Goal: Information Seeking & Learning: Find specific page/section

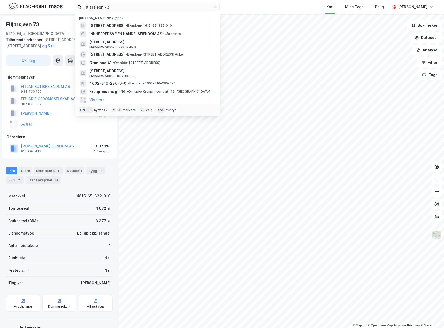
click at [55, 6] on div "Fitjarsjøen 73 Nylige søk (100) Fitjarsjøen 73, 5419, [GEOGRAPHIC_DATA], FITJAR…" at bounding box center [222, 7] width 444 height 14
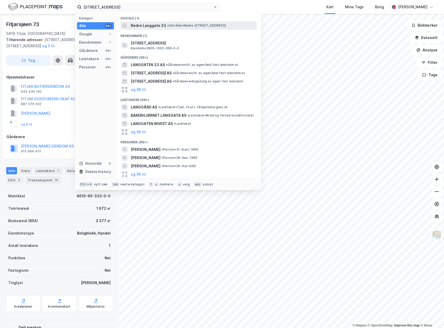
click at [177, 24] on span "• Område • [STREET_ADDRESS]" at bounding box center [196, 26] width 59 height 4
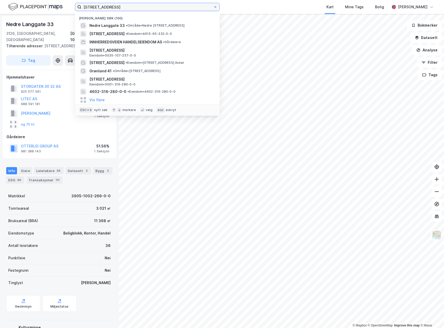
drag, startPoint x: 132, startPoint y: 9, endPoint x: 68, endPoint y: 7, distance: 64.1
click at [68, 7] on div "[STREET_ADDRESS] Nylige søk (100) Nedre Langgate 33 • Område • [STREET_ADDRESS]…" at bounding box center [222, 7] width 444 height 14
paste input "[STREET_ADDRESS]"
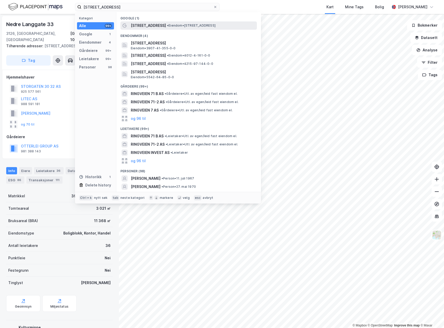
click at [167, 25] on span "• Eiendom • [STREET_ADDRESS]" at bounding box center [191, 26] width 49 height 4
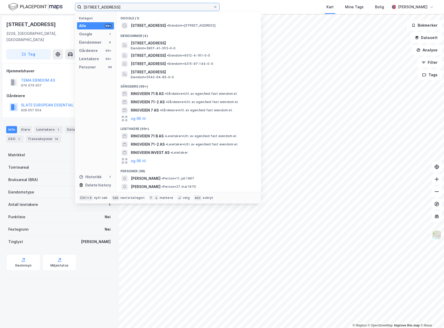
drag, startPoint x: 126, startPoint y: 8, endPoint x: 67, endPoint y: 6, distance: 58.9
click at [67, 6] on div "Ringveien 71 Kategori Alle 99+ Google 1 Eiendommer 4 Gårdeiere 99+ Leietakere 9…" at bounding box center [222, 7] width 444 height 14
paste input "Buervegen 14"
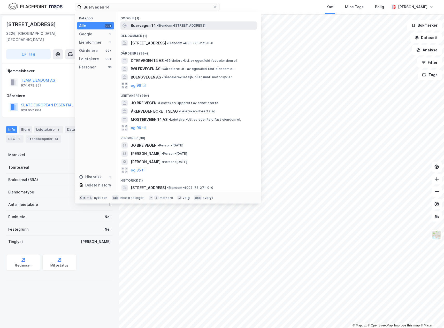
click at [150, 26] on span "Buervegen 14" at bounding box center [143, 25] width 25 height 6
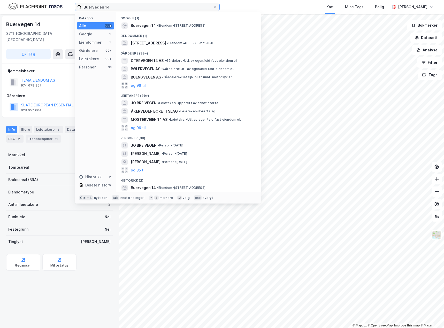
drag, startPoint x: 117, startPoint y: 7, endPoint x: 67, endPoint y: 7, distance: 49.1
click at [67, 7] on div "Buervegen 14 Kategori Alle 99+ Google 1 Eiendommer 1 Gårdeiere 99+ Leietakere 9…" at bounding box center [222, 7] width 444 height 14
paste input "[STREET_ADDRESS]"
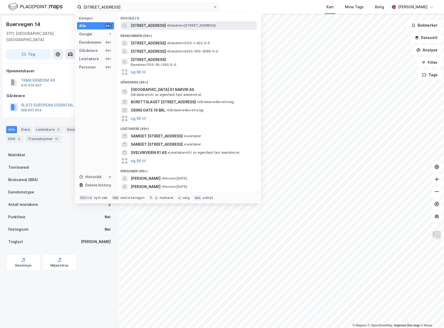
click at [167, 26] on span "•" at bounding box center [168, 26] width 2 height 4
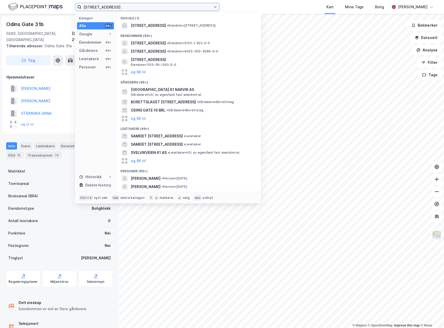
click at [125, 7] on input "[STREET_ADDRESS]" at bounding box center [147, 7] width 132 height 8
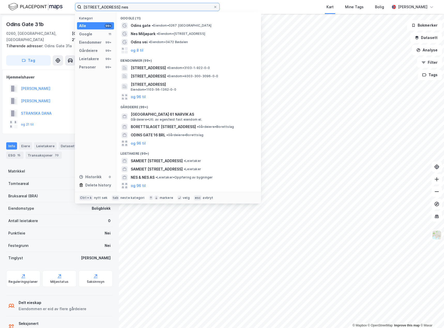
click at [96, 8] on input "[STREET_ADDRESS] nes" at bounding box center [147, 7] width 132 height 8
click at [89, 43] on div "Eiendommer" at bounding box center [90, 42] width 22 height 6
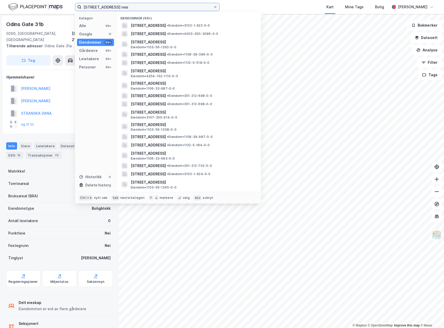
click at [116, 6] on input "[STREET_ADDRESS] nes" at bounding box center [147, 7] width 132 height 8
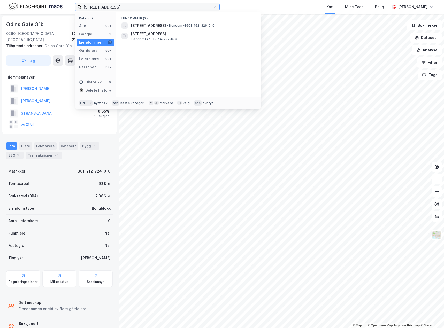
click at [99, 7] on input "[STREET_ADDRESS]" at bounding box center [147, 7] width 132 height 8
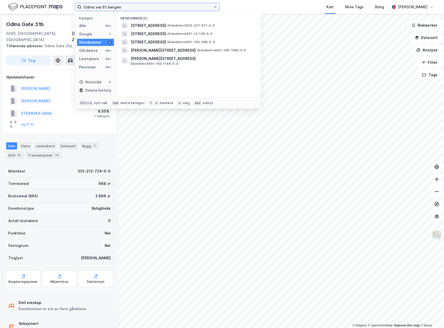
click at [114, 8] on input "Odins vei 61 bergen" at bounding box center [147, 7] width 132 height 8
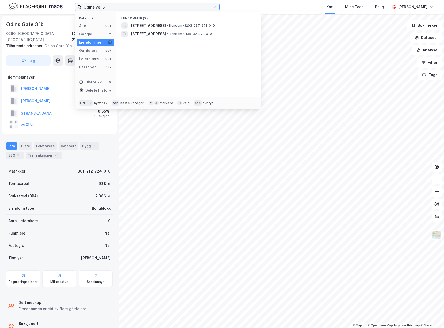
click at [99, 6] on input "Odins vei 61" at bounding box center [147, 7] width 132 height 8
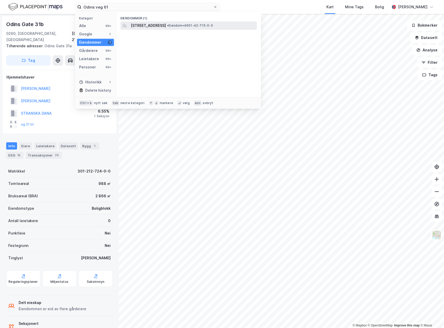
click at [149, 25] on span "[STREET_ADDRESS]" at bounding box center [148, 25] width 35 height 6
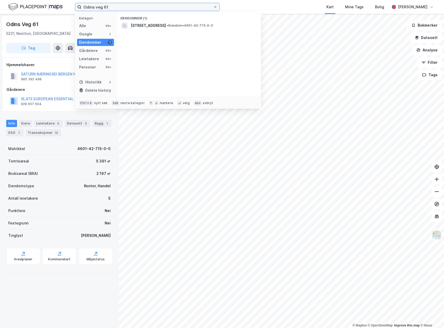
drag, startPoint x: 117, startPoint y: 6, endPoint x: 46, endPoint y: 10, distance: 71.2
click at [46, 10] on div "Odins veg 61 Kategori Alle 99+ Google 1 Eiendommer 1 Gårdeiere 99+ Leietakere 9…" at bounding box center [222, 7] width 444 height 14
paste input "Stårrvegen 5"
click at [158, 24] on span "[STREET_ADDRESS]" at bounding box center [148, 25] width 35 height 6
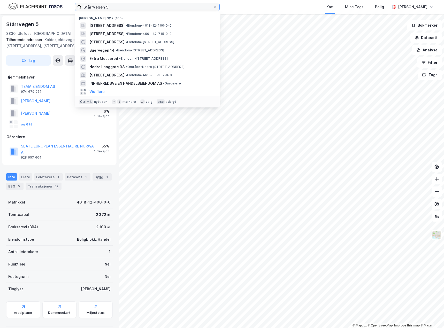
drag, startPoint x: 118, startPoint y: 5, endPoint x: 37, endPoint y: 6, distance: 80.4
click at [37, 6] on div "Stårrvegen 5 Nylige søk (100) Stårrvegen 5, 3830, ULEFOSS, NOME • Eiendom • 401…" at bounding box center [222, 7] width 444 height 14
paste input "[STREET_ADDRESS]"
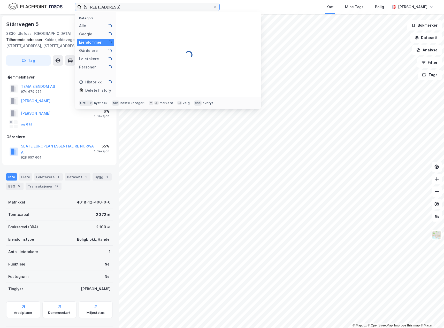
type input "[STREET_ADDRESS]"
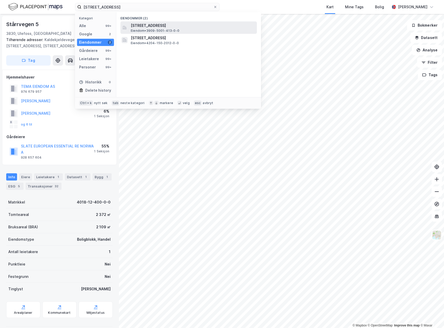
click at [160, 27] on span "[STREET_ADDRESS]" at bounding box center [193, 25] width 124 height 6
